Goal: Task Accomplishment & Management: Complete application form

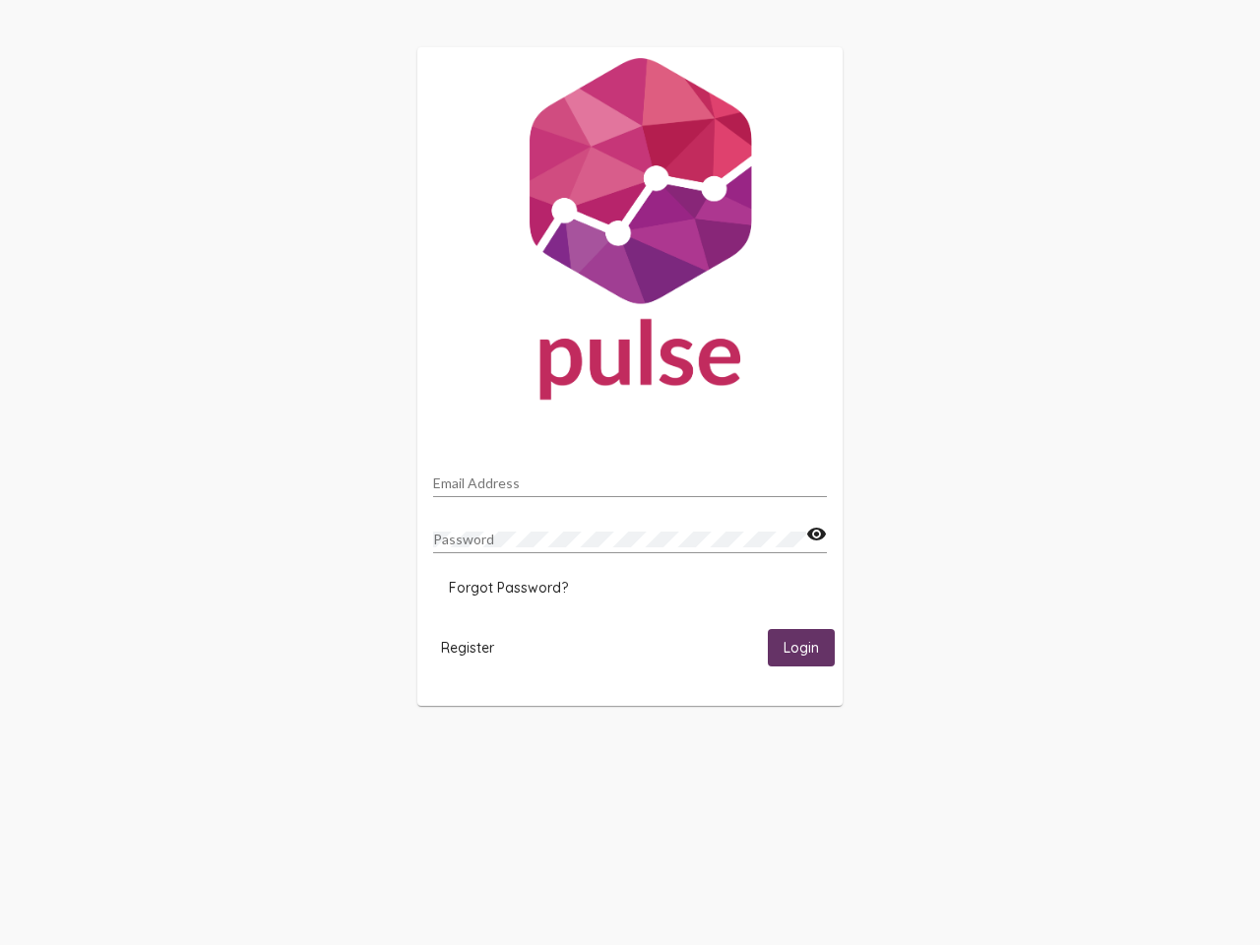
click at [630, 477] on input "Email Address" at bounding box center [630, 483] width 394 height 16
click at [816, 534] on mat-icon "visibility" at bounding box center [816, 535] width 21 height 24
click at [508, 587] on span "Forgot Password?" at bounding box center [508, 588] width 119 height 18
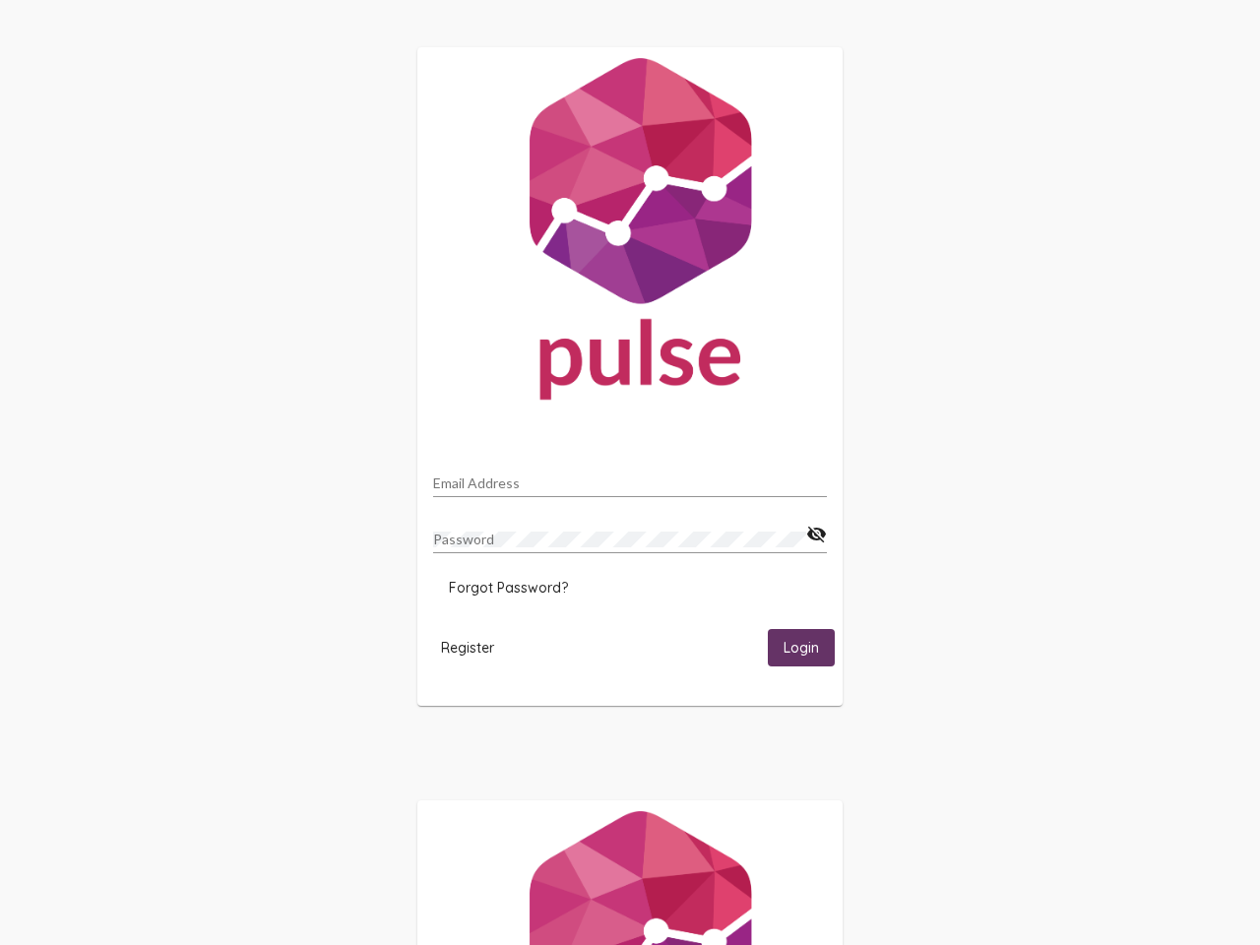
click at [467, 647] on span "Register" at bounding box center [467, 648] width 53 height 18
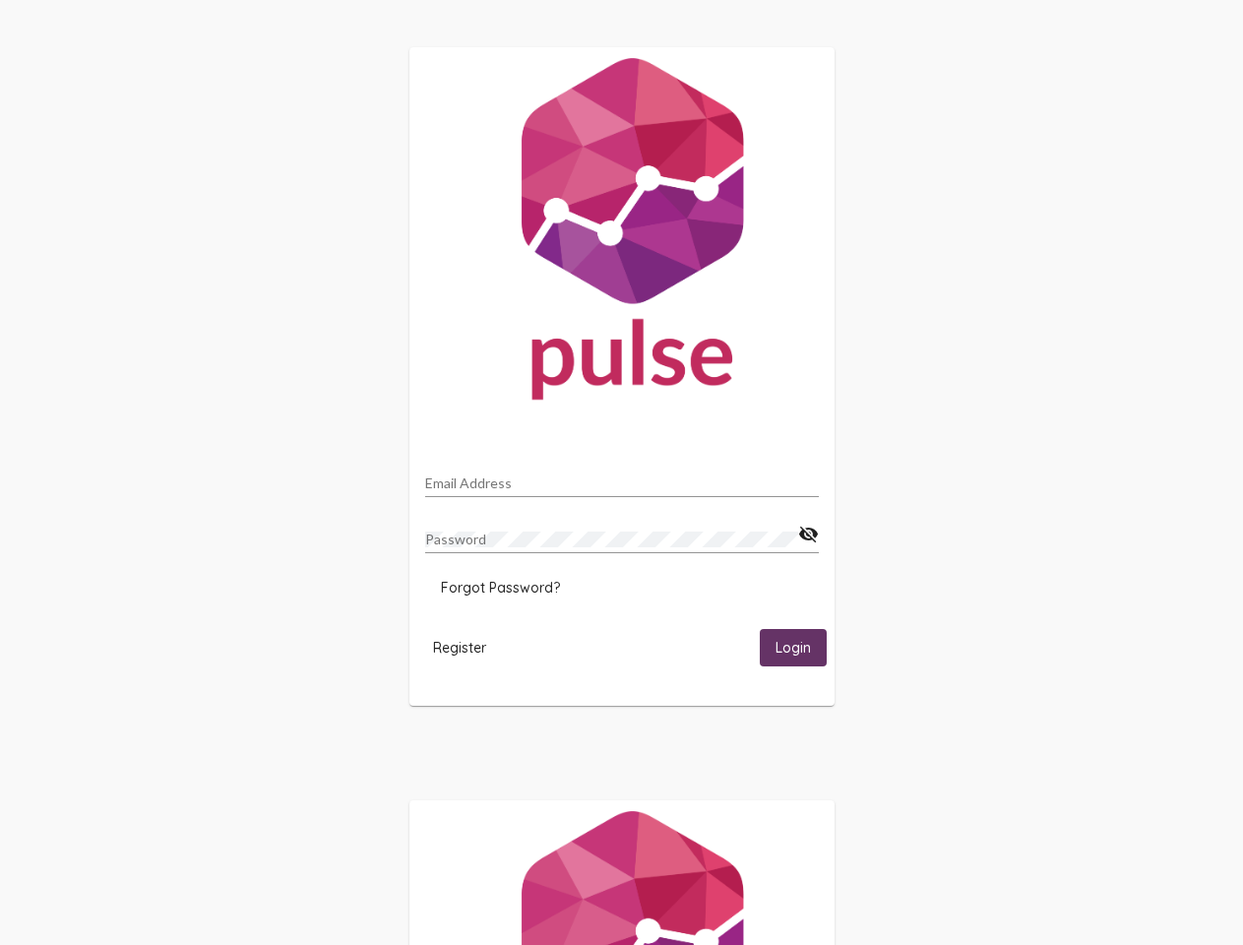
click at [801, 647] on span "Login" at bounding box center [792, 649] width 35 height 18
